Goal: Find specific page/section: Find specific page/section

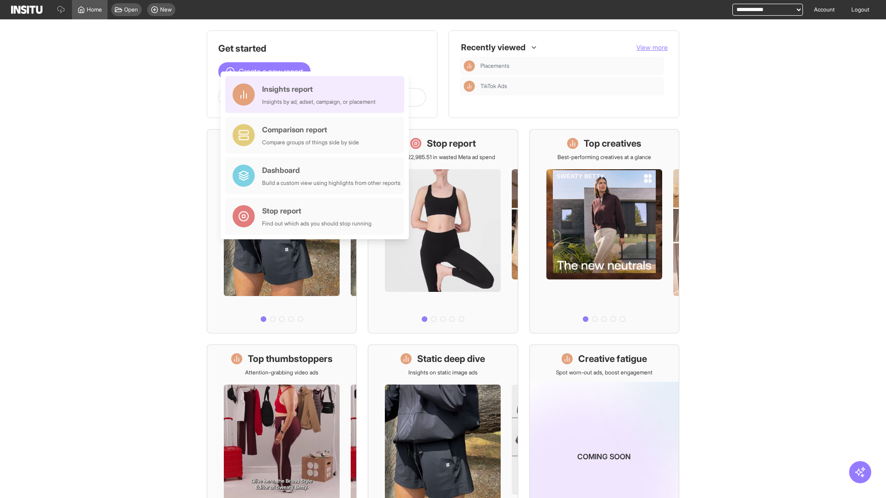
click at [317, 95] on div "Insights report Insights by ad, adset, campaign, or placement" at bounding box center [319, 95] width 114 height 22
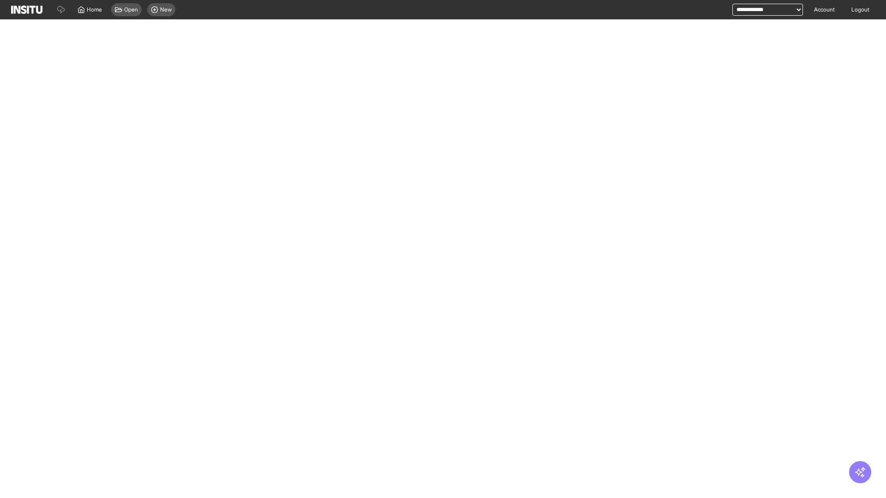
select select "**"
